Goal: Task Accomplishment & Management: Use online tool/utility

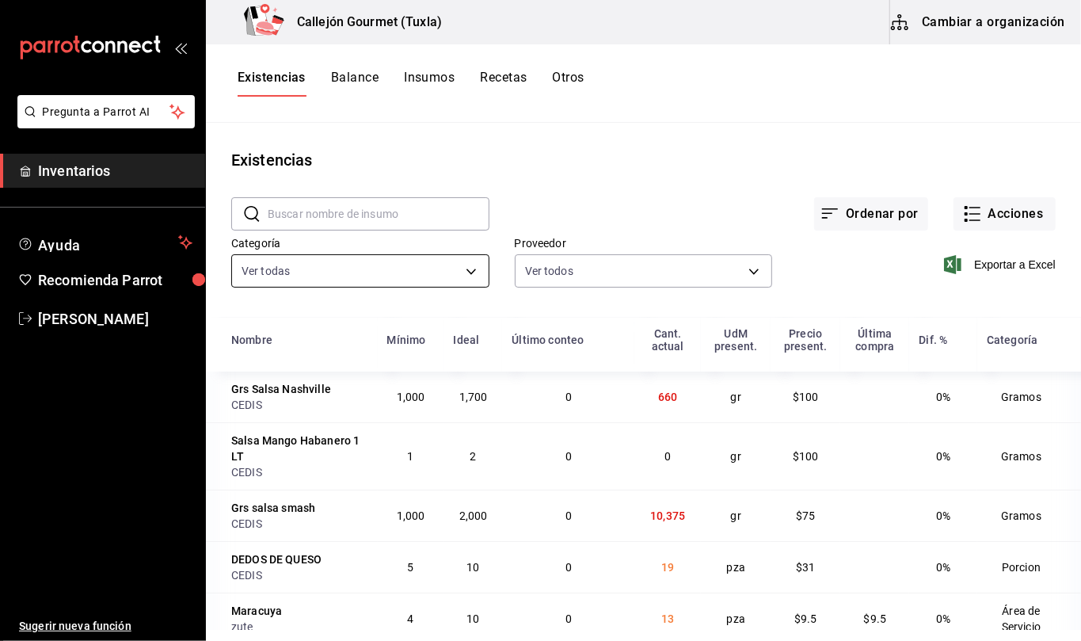
click at [470, 270] on body "Pregunta a Parrot AI Inventarios Ayuda Recomienda Parrot [PERSON_NAME] Sugerir …" at bounding box center [540, 315] width 1081 height 630
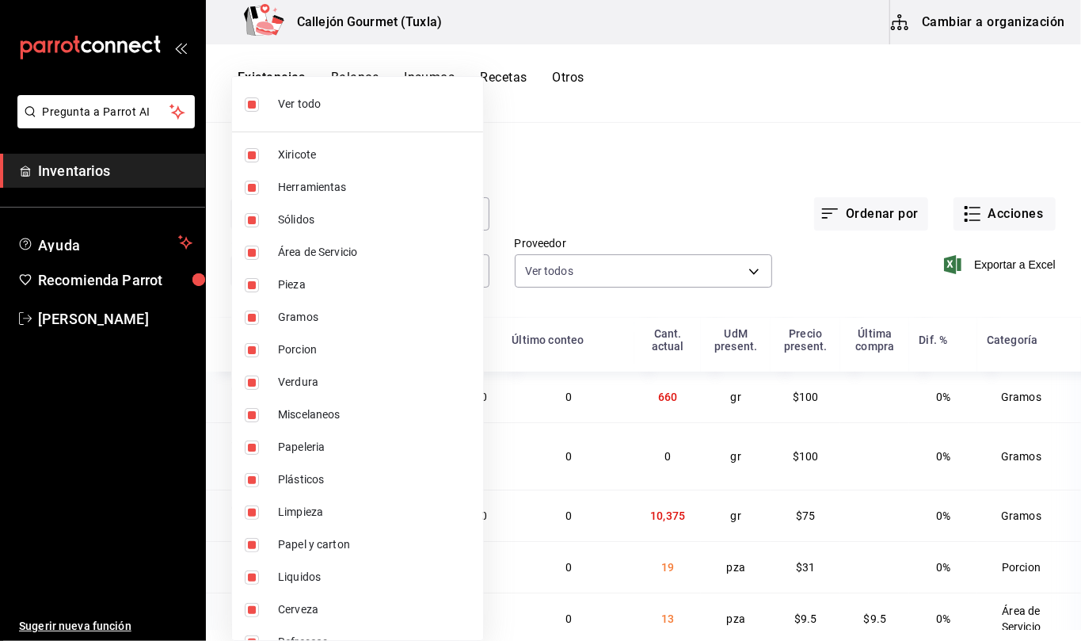
click at [252, 103] on input "checkbox" at bounding box center [252, 104] width 14 height 14
checkbox input "false"
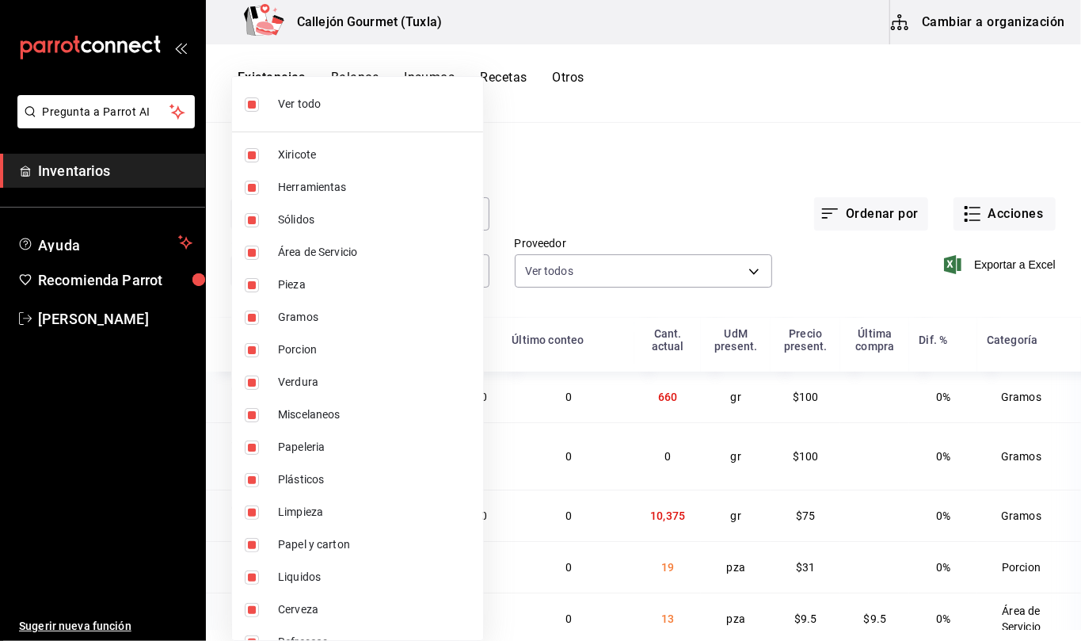
checkbox input "false"
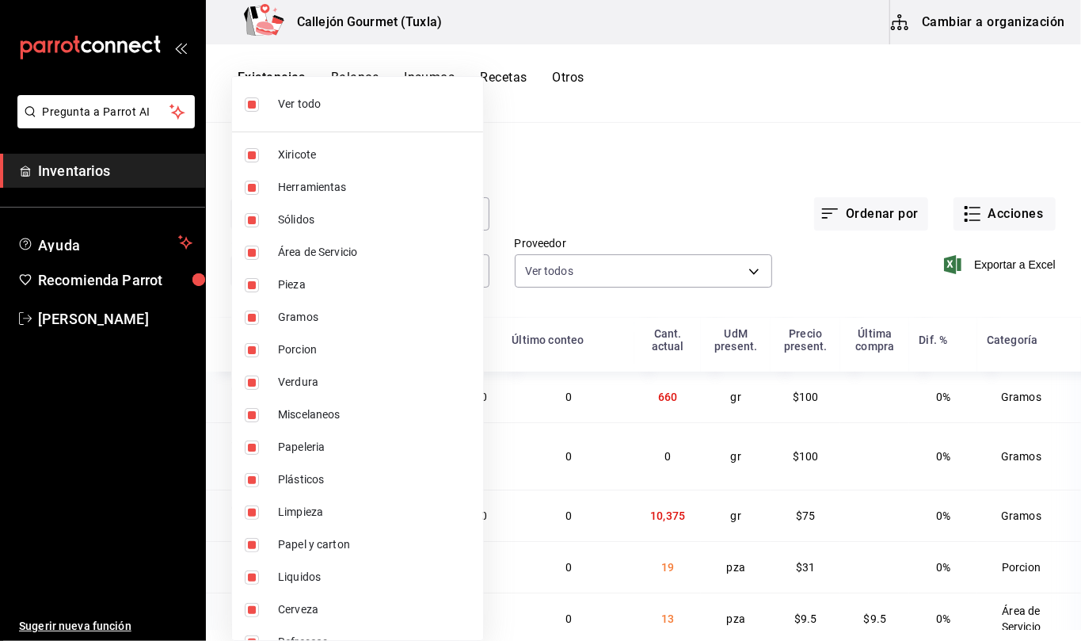
checkbox input "false"
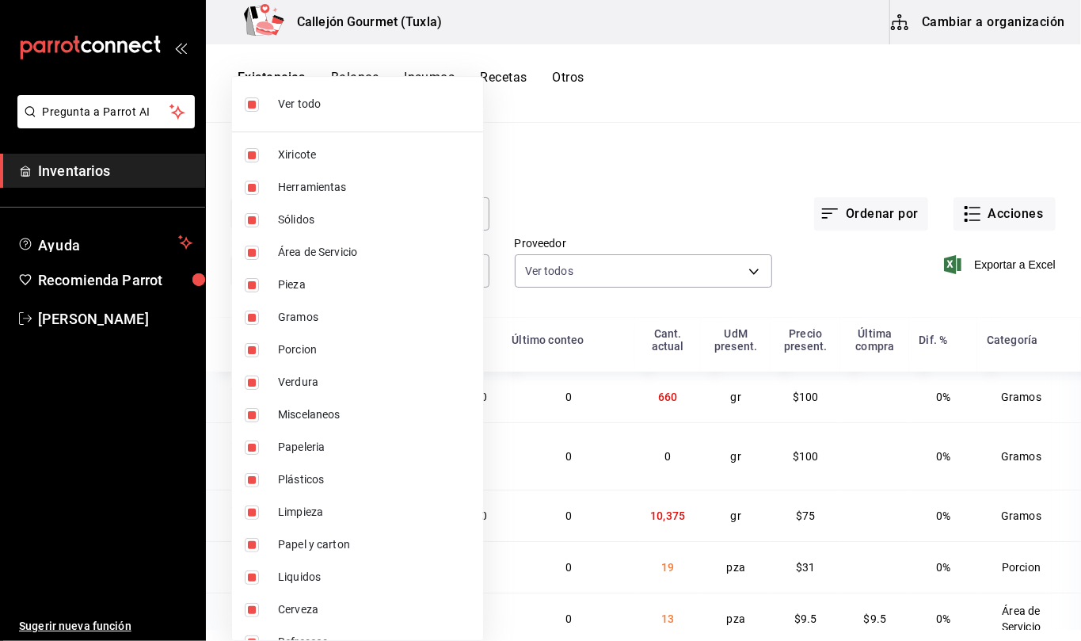
checkbox input "false"
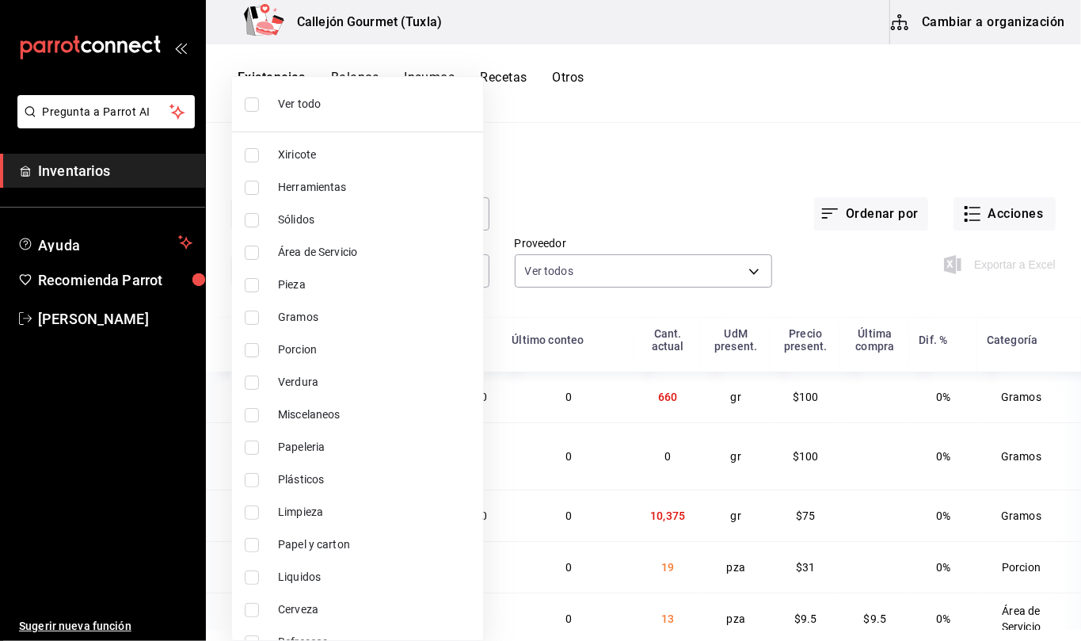
scroll to position [90, 0]
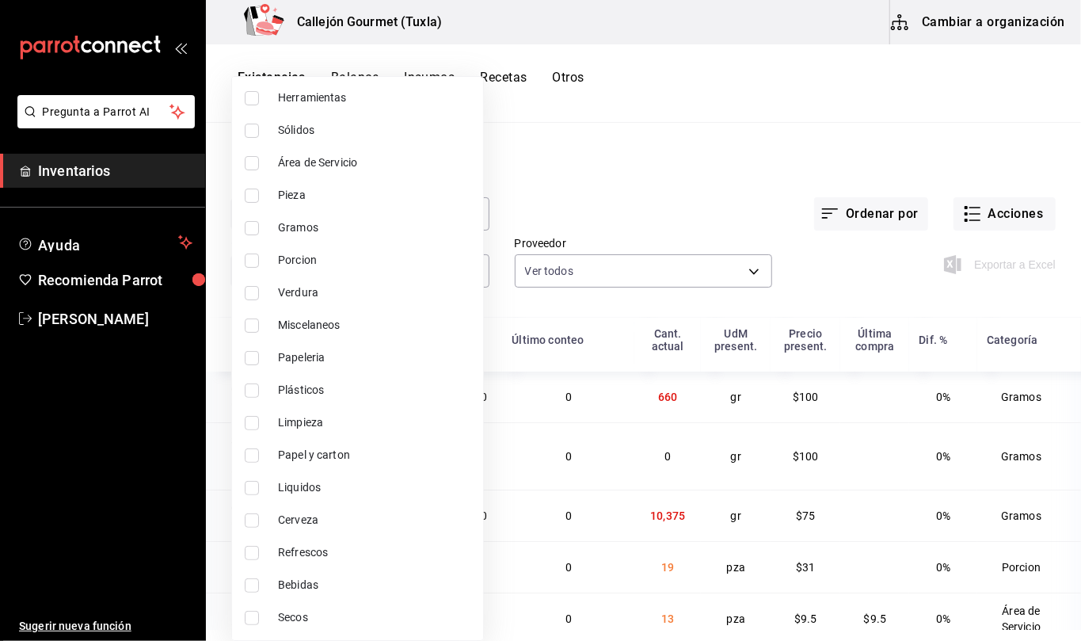
click at [254, 553] on input "checkbox" at bounding box center [252, 553] width 14 height 14
checkbox input "true"
type input "eb6db2b0-05cd-47c7-8415-e8e30ba00f9a"
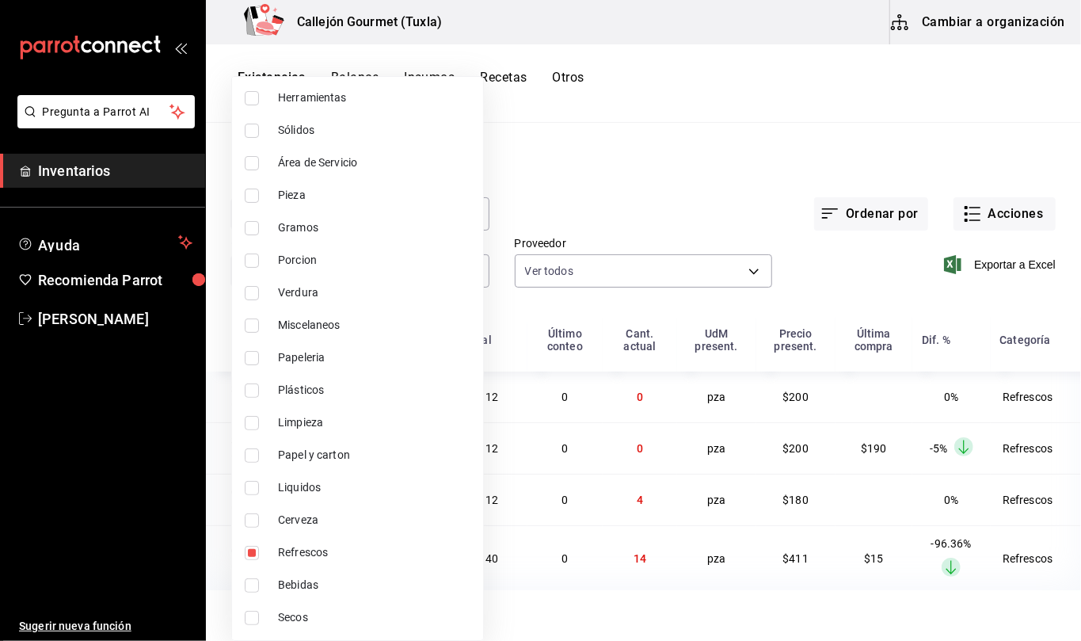
click at [818, 511] on div at bounding box center [540, 320] width 1081 height 641
